Goal: Check status

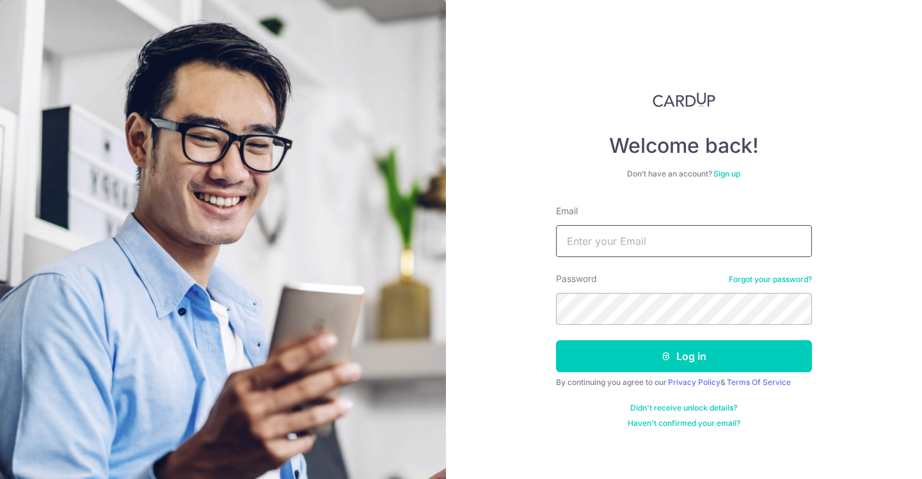
type input "[EMAIL_ADDRESS][DOMAIN_NAME]"
click at [684, 356] on button "Log in" at bounding box center [684, 356] width 256 height 32
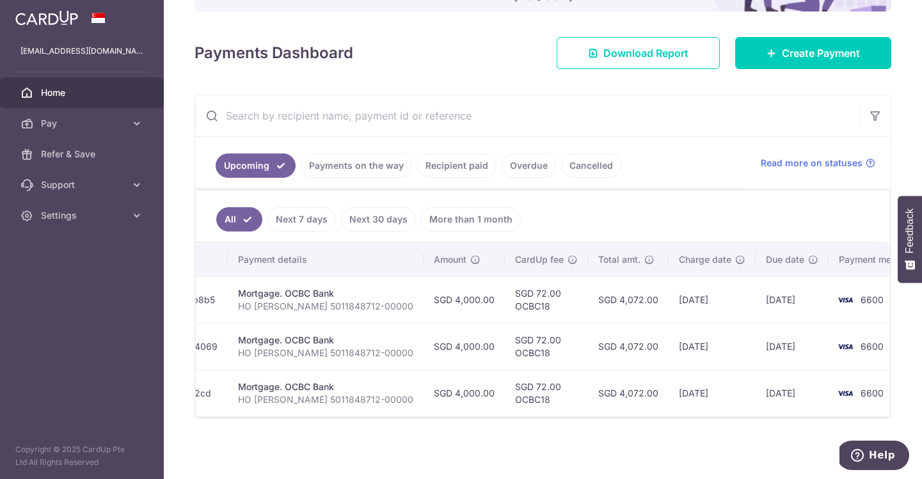
scroll to position [0, 230]
click at [471, 172] on link "Recipient paid" at bounding box center [456, 166] width 79 height 24
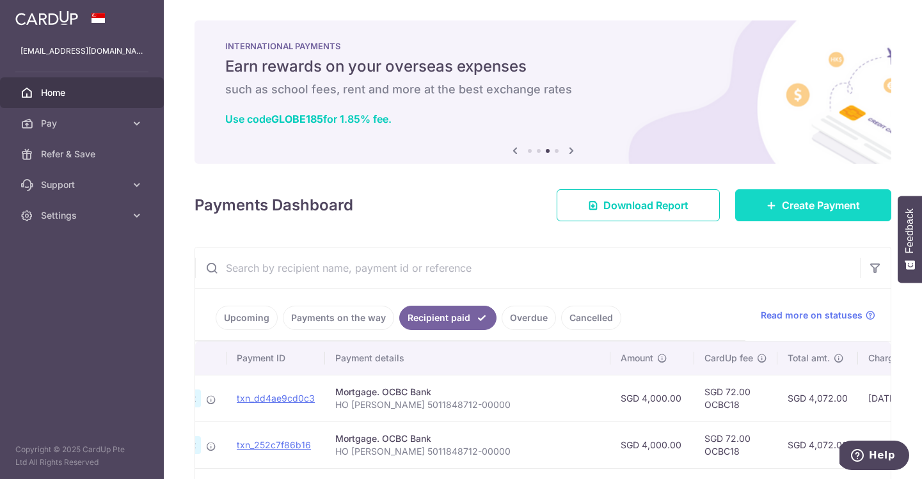
scroll to position [0, 0]
